Goal: Download file/media

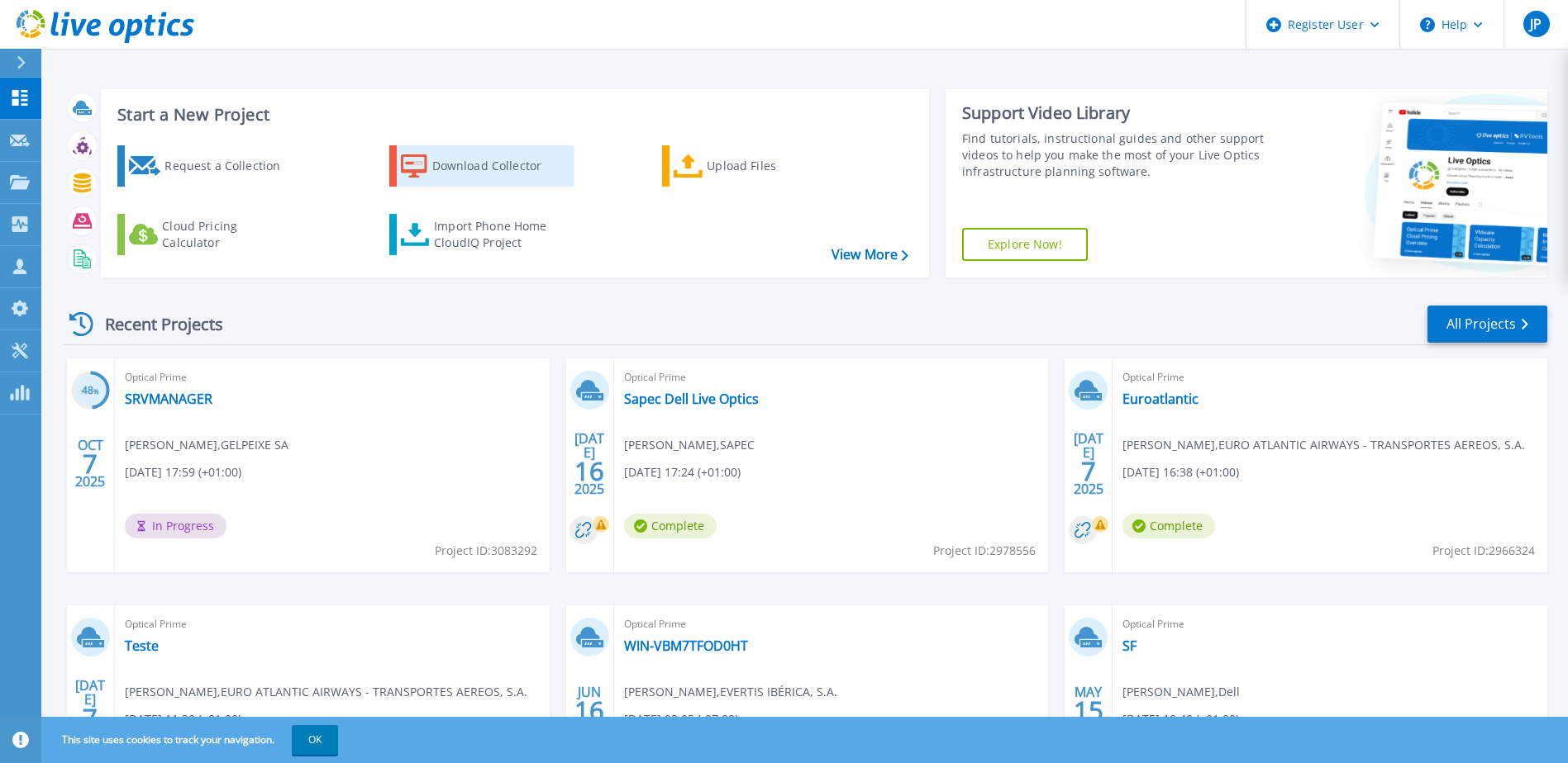
click at [490, 180] on div "Download Collector" at bounding box center [498, 165] width 132 height 33
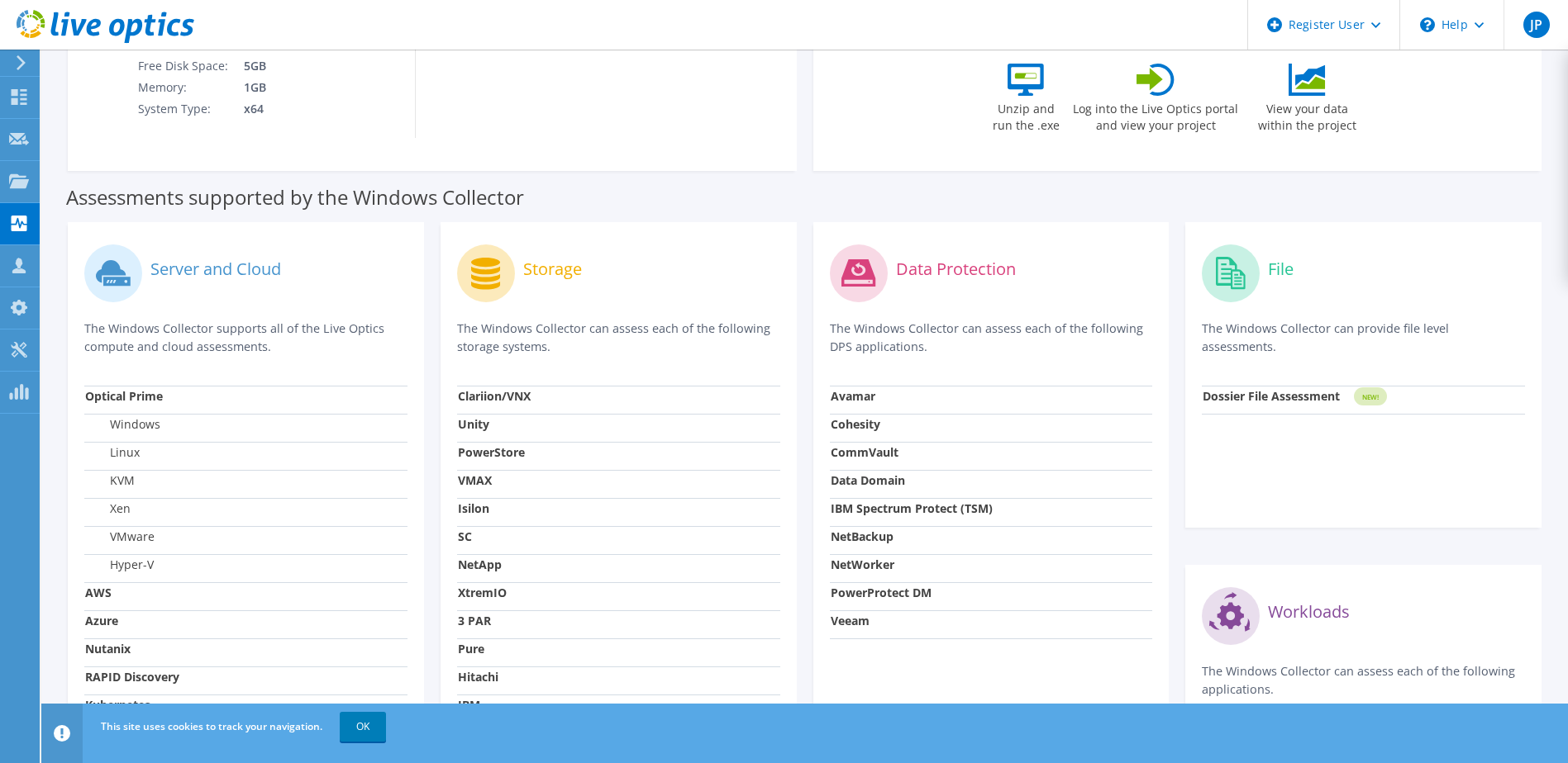
scroll to position [413, 0]
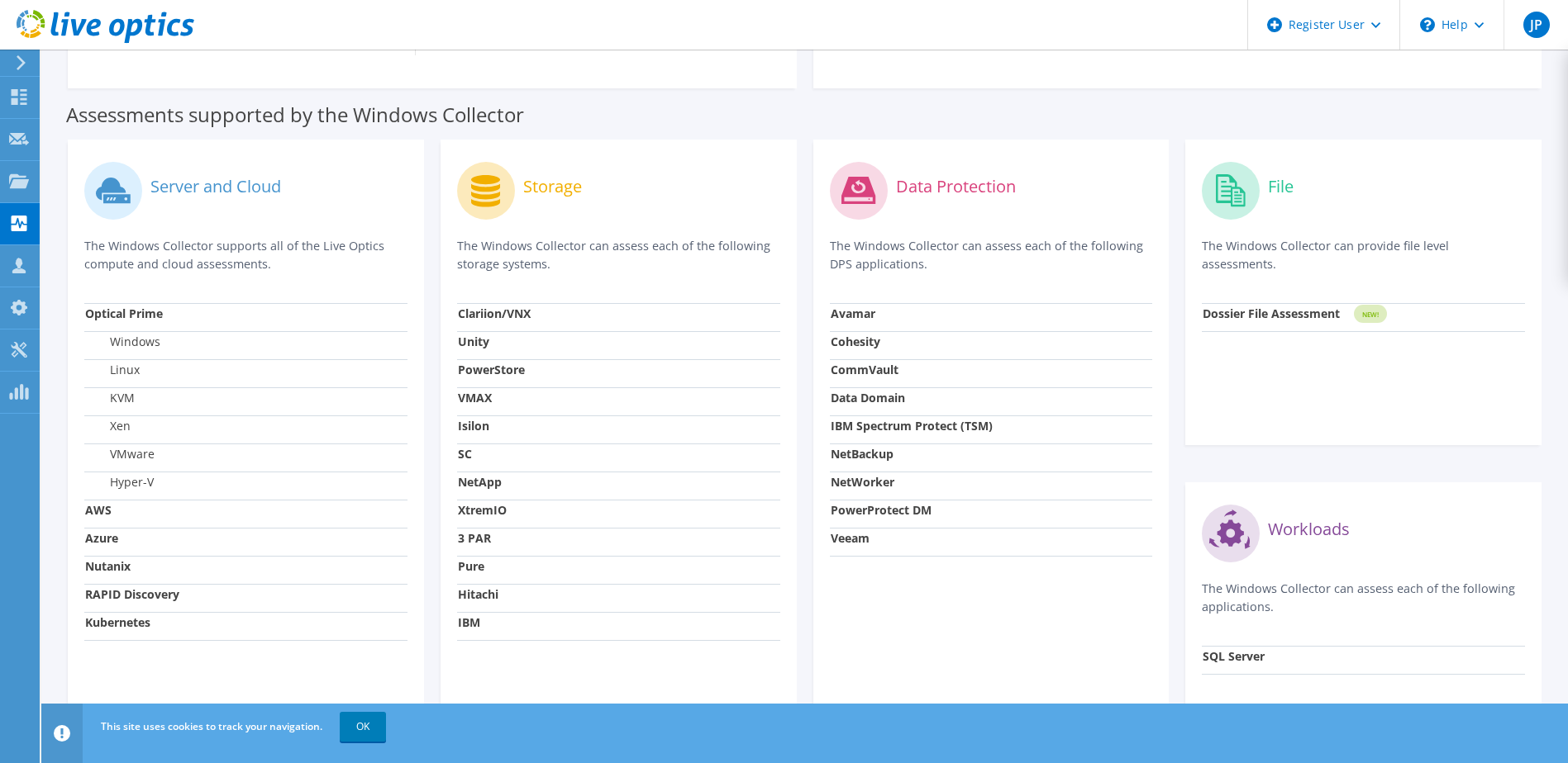
click at [127, 447] on label "VMware" at bounding box center [120, 454] width 69 height 16
click at [128, 448] on label "VMware" at bounding box center [120, 454] width 69 height 16
click at [351, 732] on link "OK" at bounding box center [362, 726] width 46 height 30
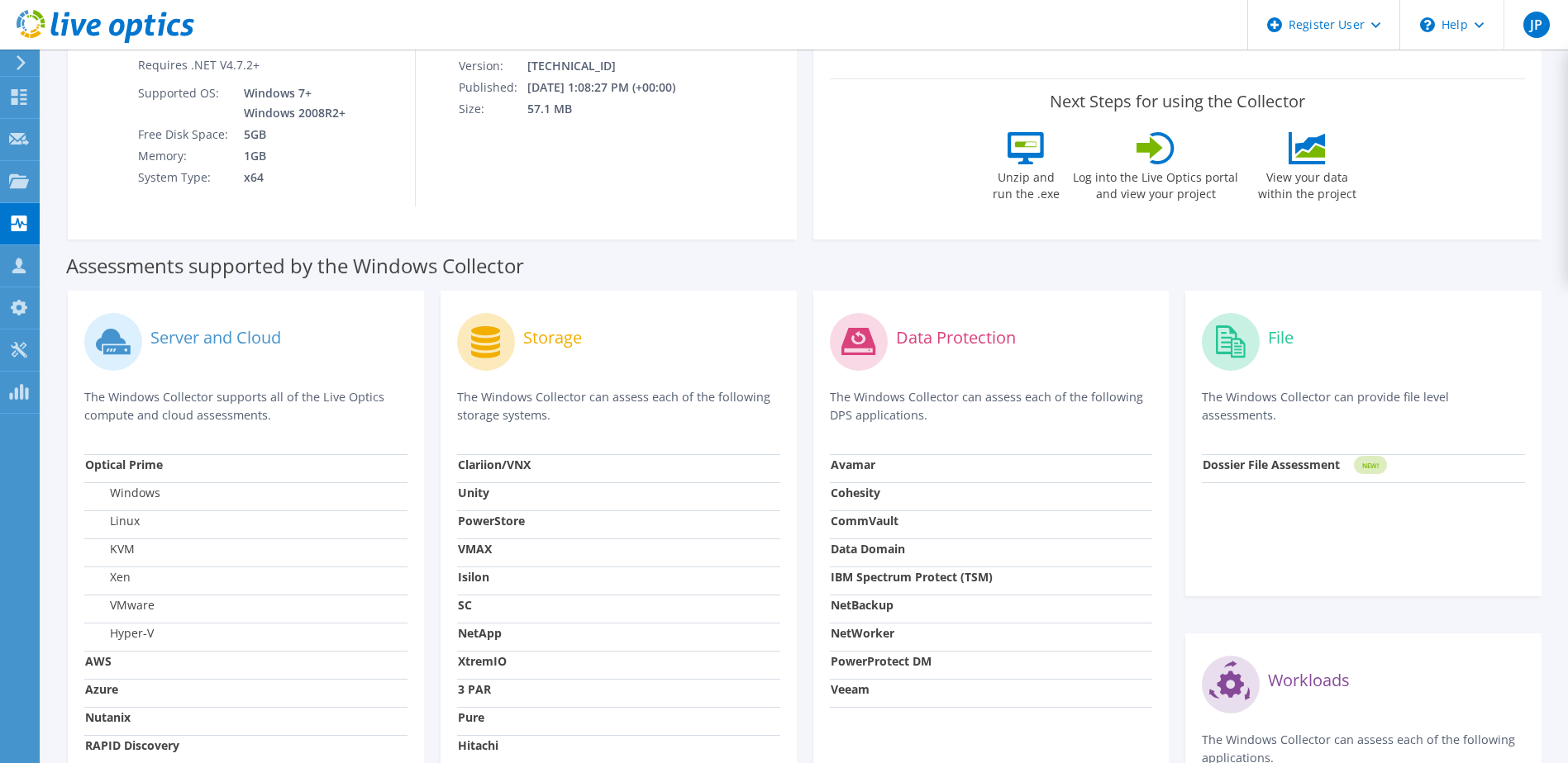
scroll to position [0, 0]
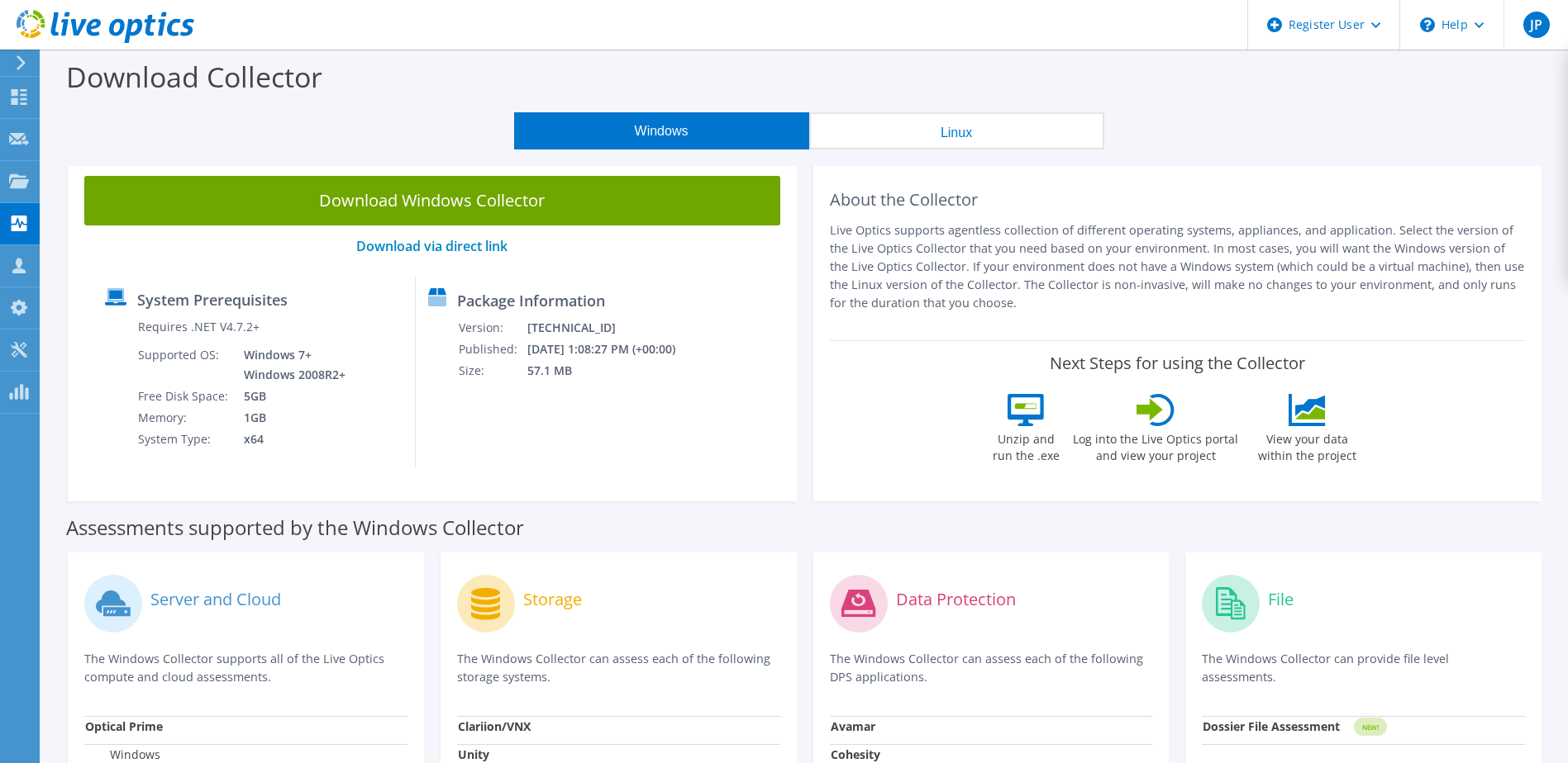
click at [25, 64] on icon at bounding box center [22, 63] width 13 height 15
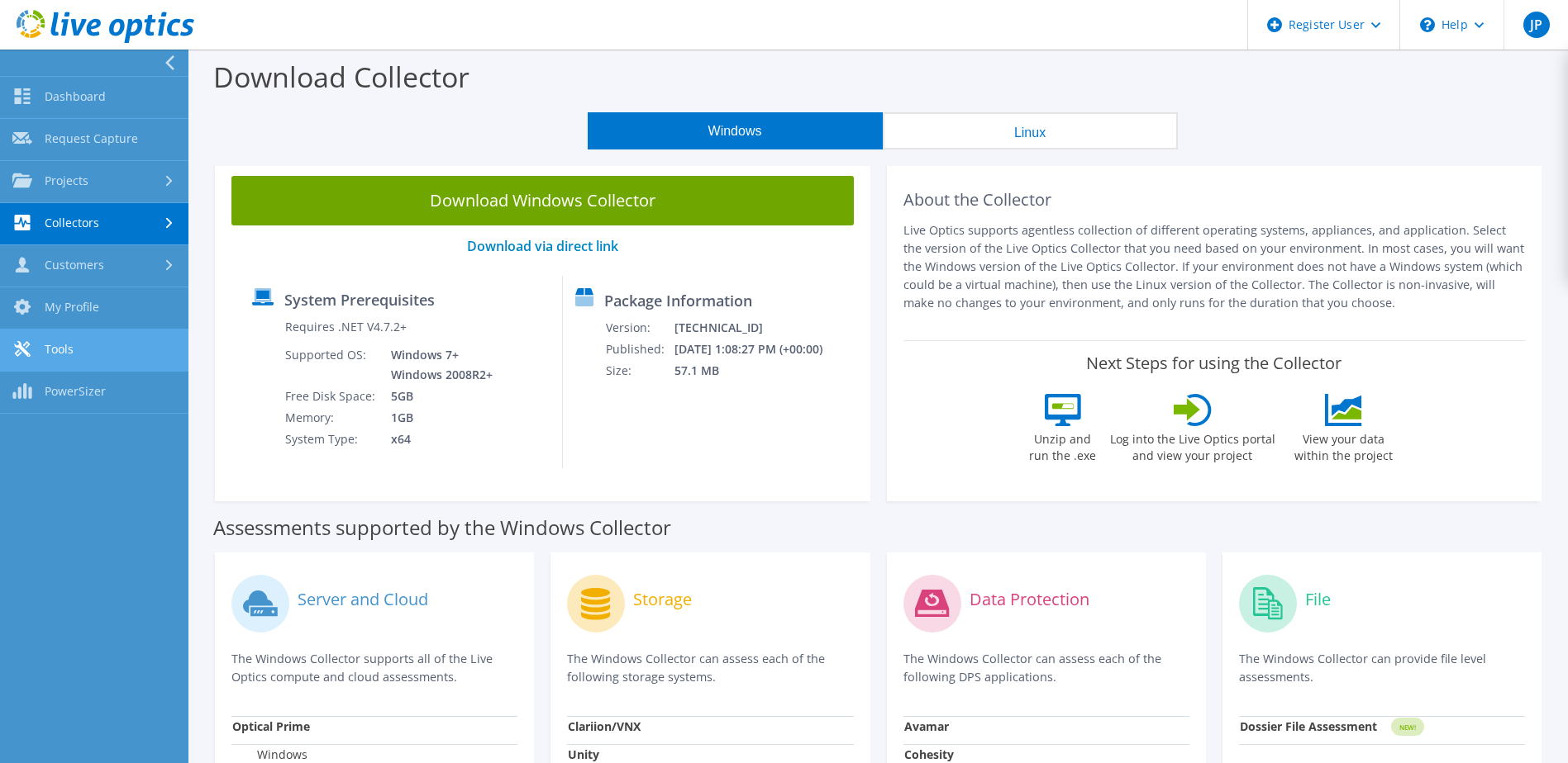
click at [76, 348] on link "Tools" at bounding box center [94, 350] width 189 height 42
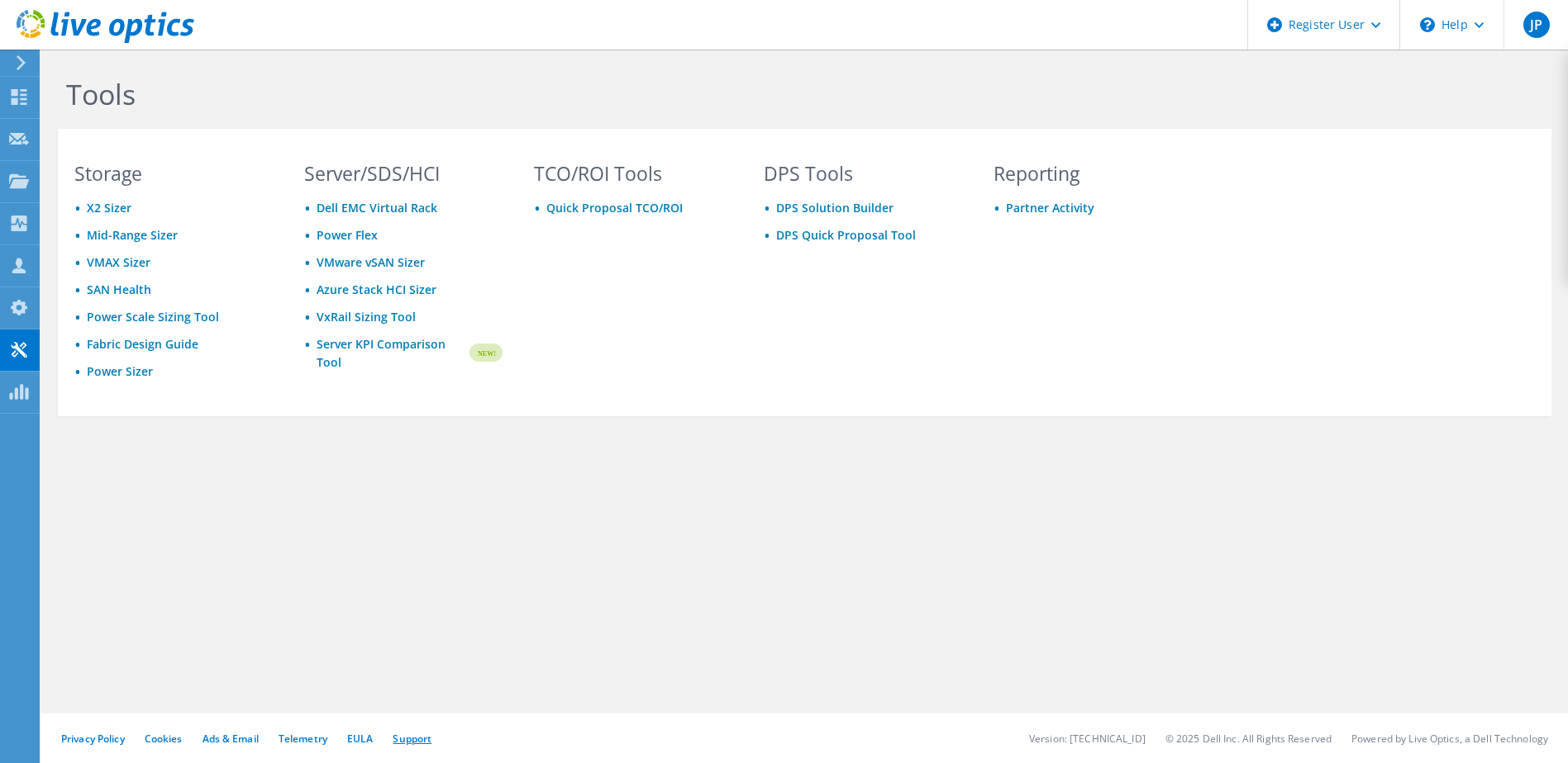
click at [406, 732] on link "Support" at bounding box center [412, 739] width 39 height 14
